Goal: Information Seeking & Learning: Learn about a topic

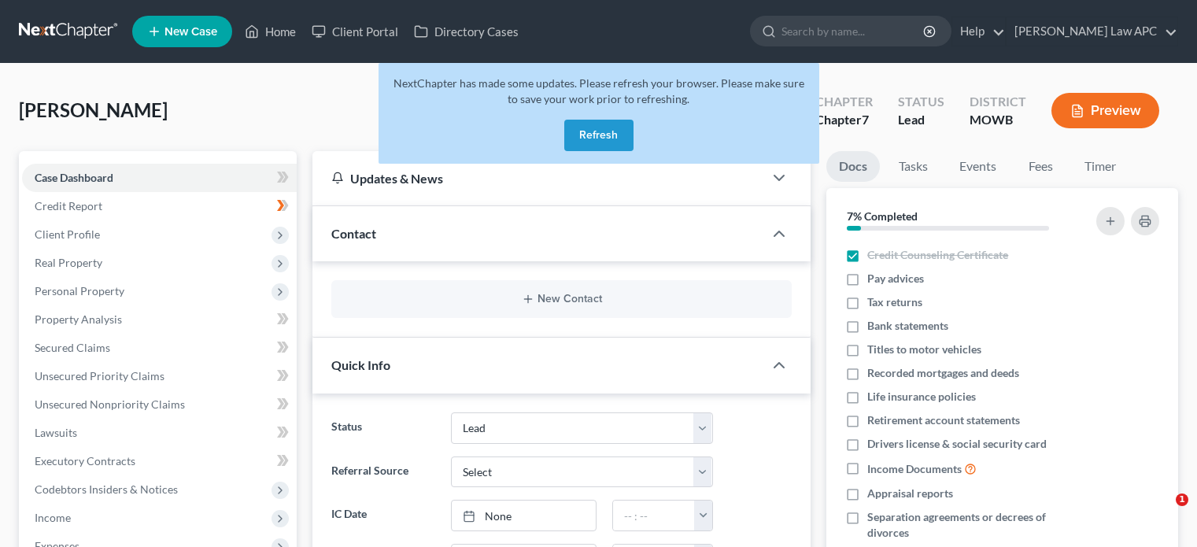
select select "10"
click at [261, 35] on link "Home" at bounding box center [270, 31] width 67 height 28
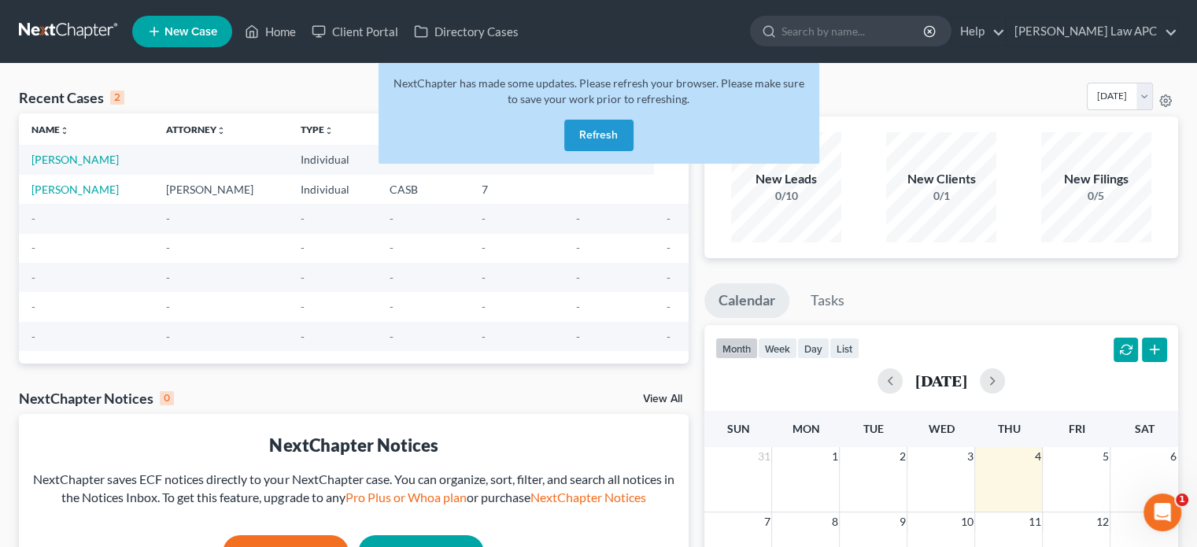
click at [582, 139] on button "Refresh" at bounding box center [598, 135] width 69 height 31
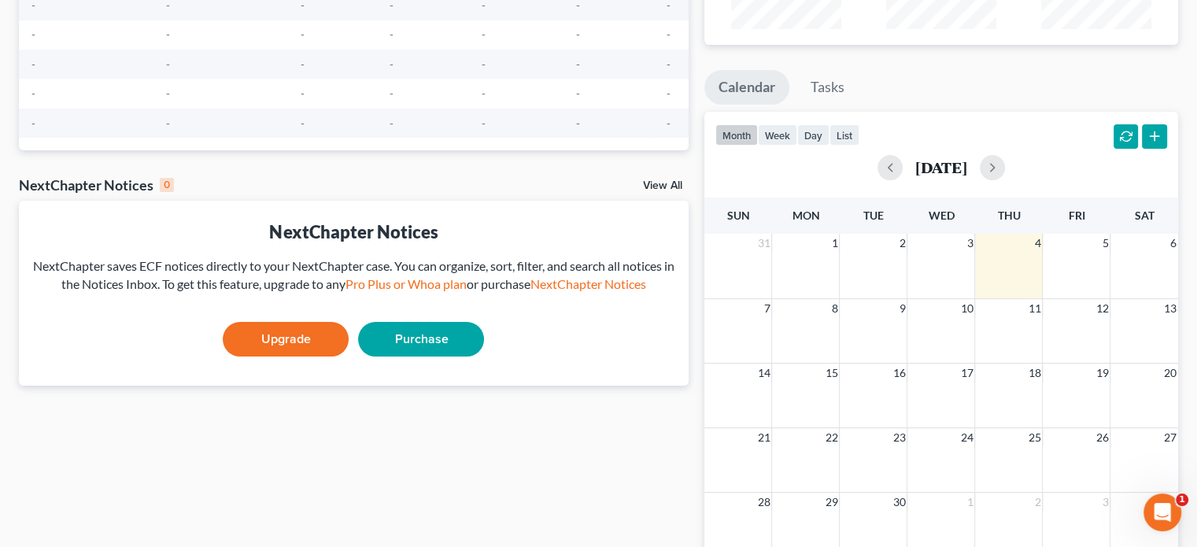
scroll to position [214, 0]
click at [415, 283] on link "Pro Plus or Whoa plan" at bounding box center [405, 282] width 121 height 15
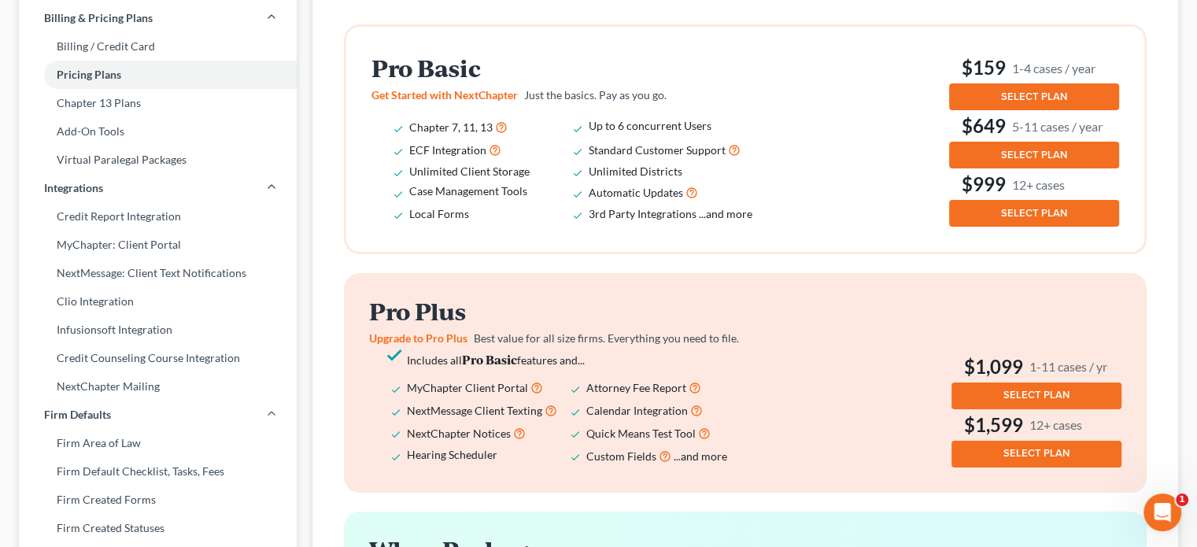
scroll to position [205, 0]
